Goal: Information Seeking & Learning: Learn about a topic

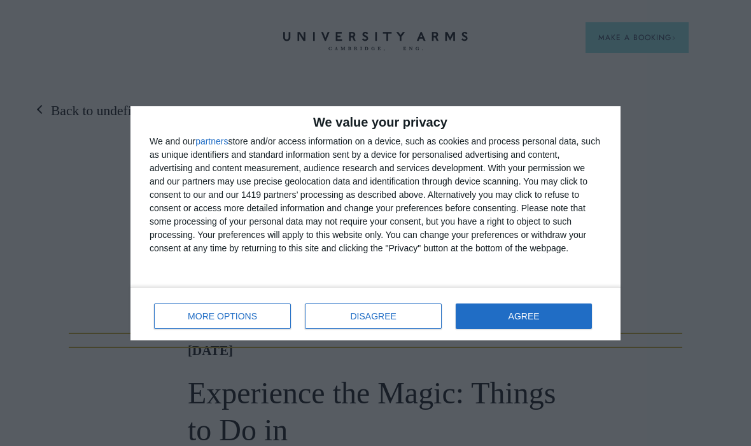
click at [535, 312] on span "AGREE" at bounding box center [524, 316] width 31 height 9
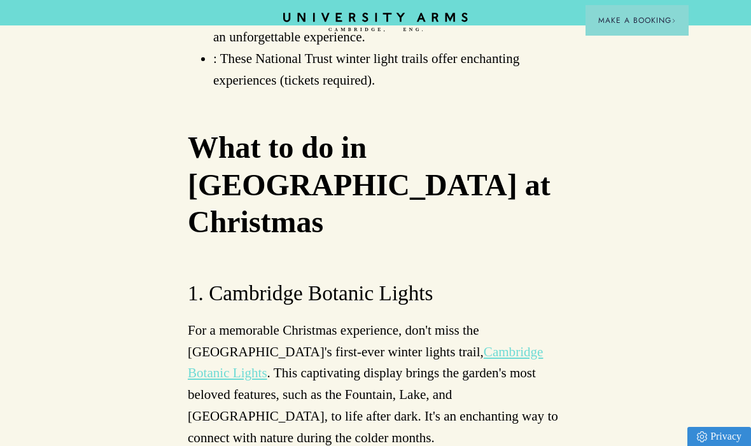
scroll to position [3117, 0]
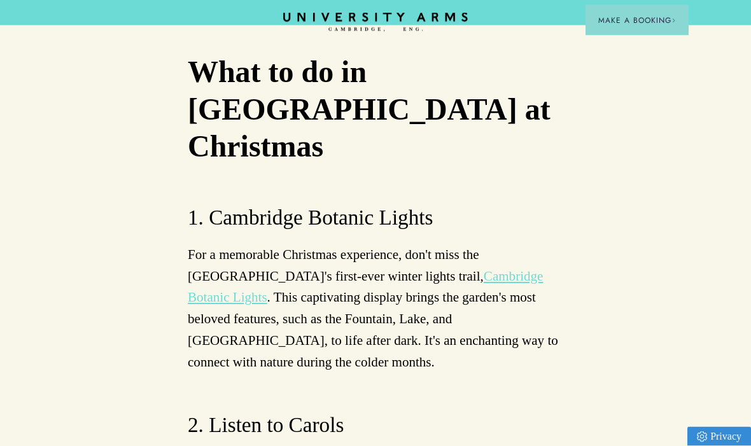
scroll to position [3233, 0]
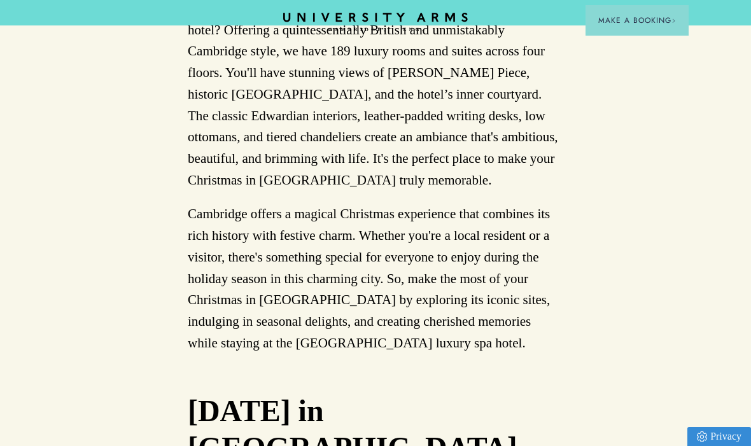
scroll to position [6796, 0]
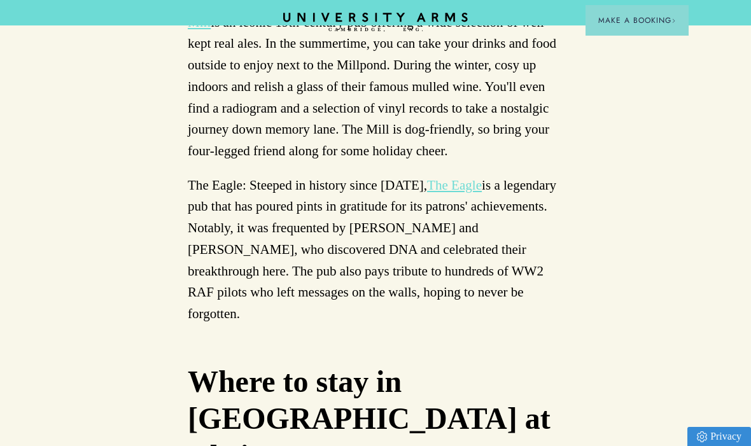
scroll to position [6256, 0]
